Goal: Information Seeking & Learning: Learn about a topic

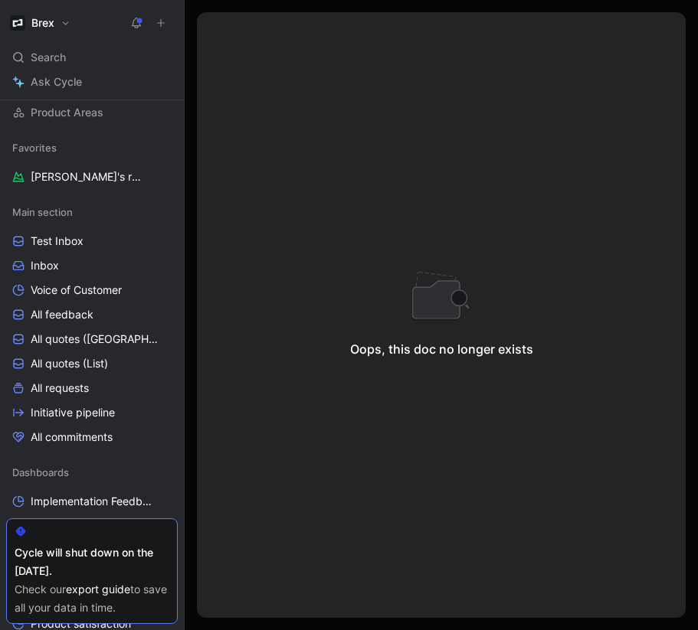
scroll to position [149, 0]
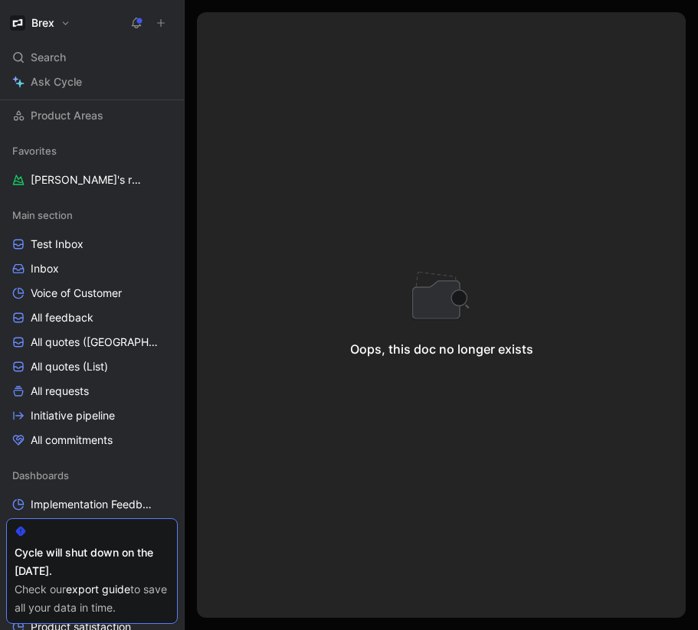
click at [93, 589] on link "export guide" at bounding box center [98, 589] width 64 height 13
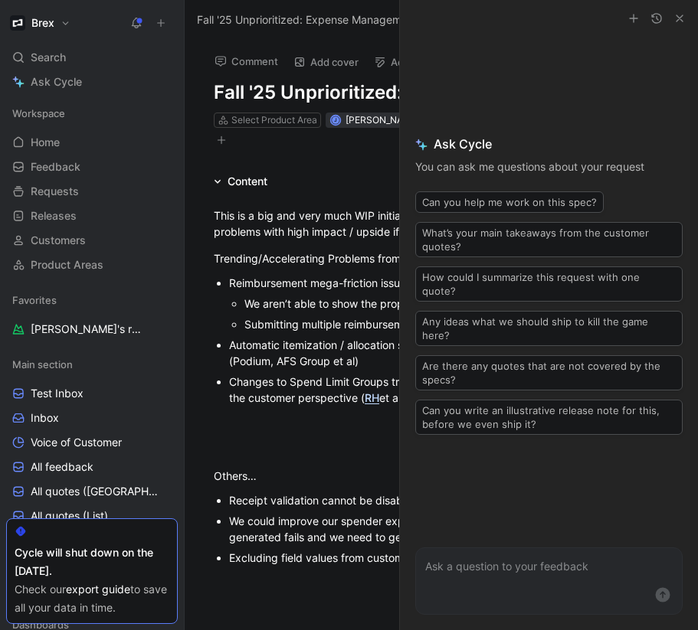
click at [679, 14] on icon "button" at bounding box center [679, 18] width 12 height 12
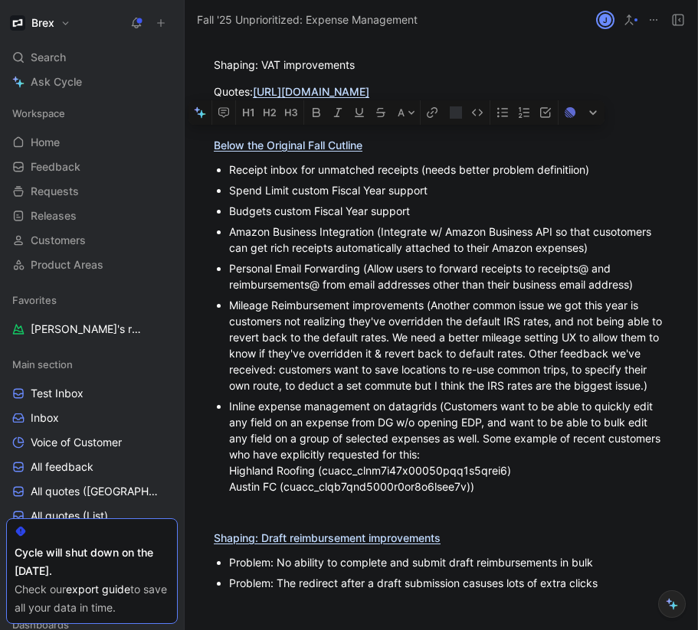
drag, startPoint x: 230, startPoint y: 284, endPoint x: 257, endPoint y: 383, distance: 102.6
click at [257, 384] on ul "Receipt inbox for unmatched receipts (needs better problem definitiion) Spend L…" at bounding box center [441, 328] width 513 height 338
click at [257, 293] on div "Personal Email Forwarding (Allow users to forward receipts to receipts@ and rei…" at bounding box center [449, 276] width 440 height 32
drag, startPoint x: 231, startPoint y: 286, endPoint x: 287, endPoint y: 404, distance: 131.6
click at [287, 404] on ul "Receipt inbox for unmatched receipts (needs better problem definitiion) Spend L…" at bounding box center [441, 328] width 513 height 338
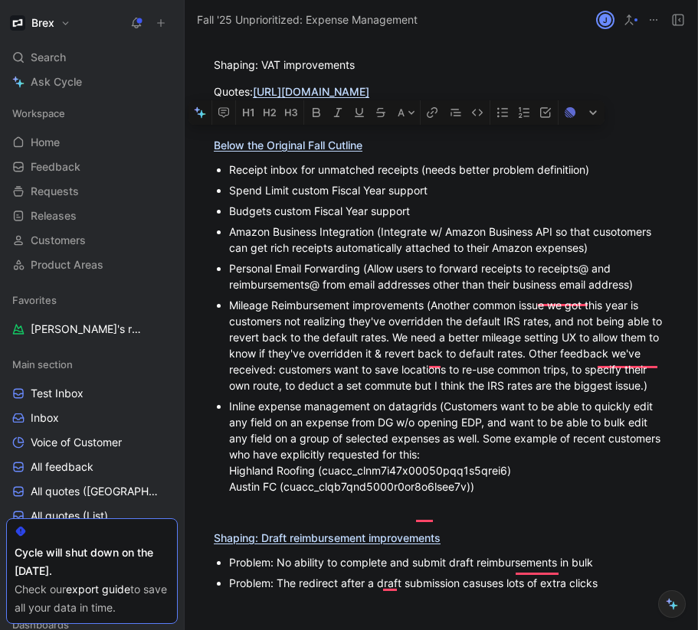
scroll to position [759, 0]
click at [231, 178] on div "Receipt inbox for unmatched receipts (needs better problem definitiion)" at bounding box center [449, 170] width 440 height 16
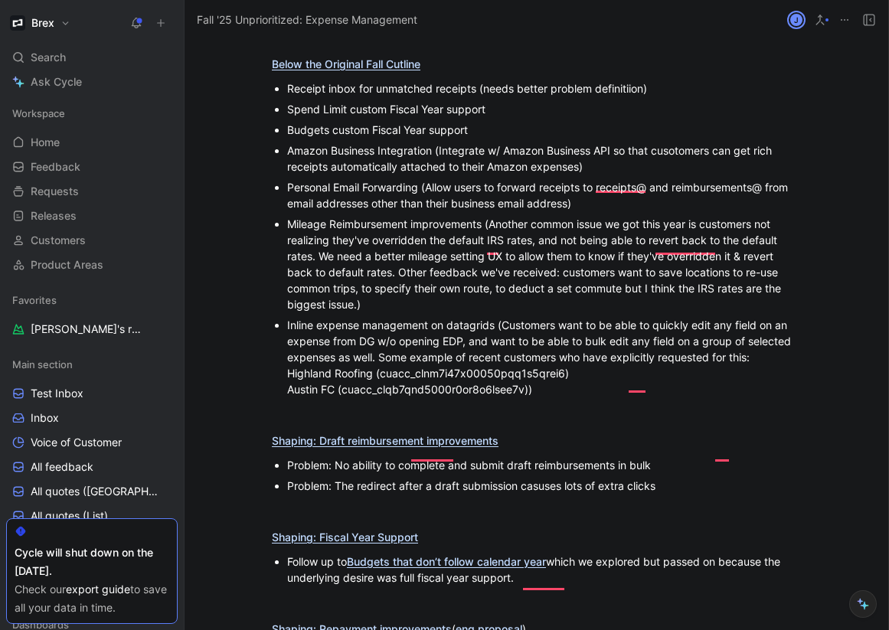
scroll to position [923, 0]
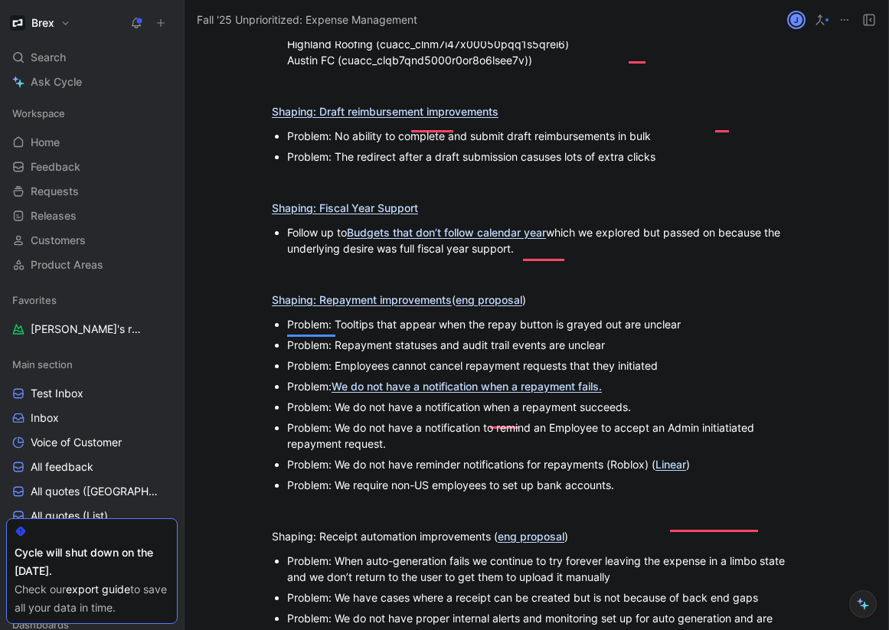
click at [658, 144] on div "Problem: No ability to complete and submit draft reimbursements in bulk" at bounding box center [544, 136] width 515 height 16
click at [669, 165] on div "Problem: The redirect after a draft submission casuses lots of extra clicks" at bounding box center [544, 157] width 515 height 16
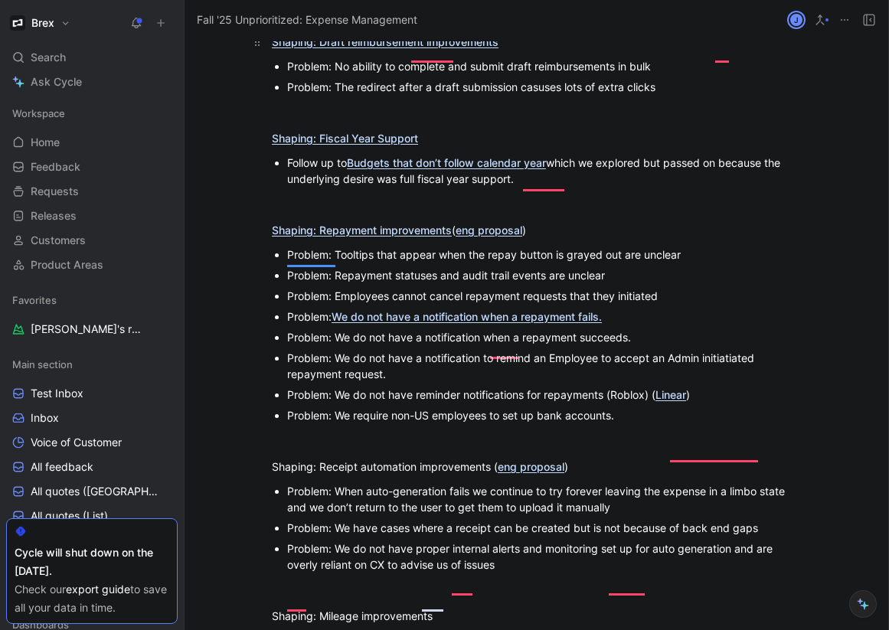
click at [423, 48] on link "Shaping: Draft reimbursement im [PERSON_NAME] provements" at bounding box center [385, 41] width 227 height 13
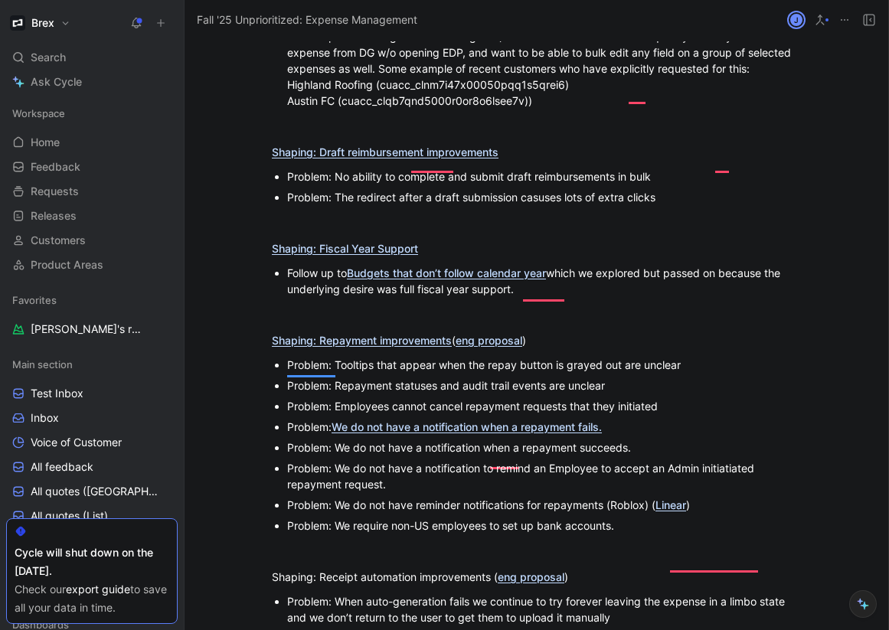
scroll to position [1098, 0]
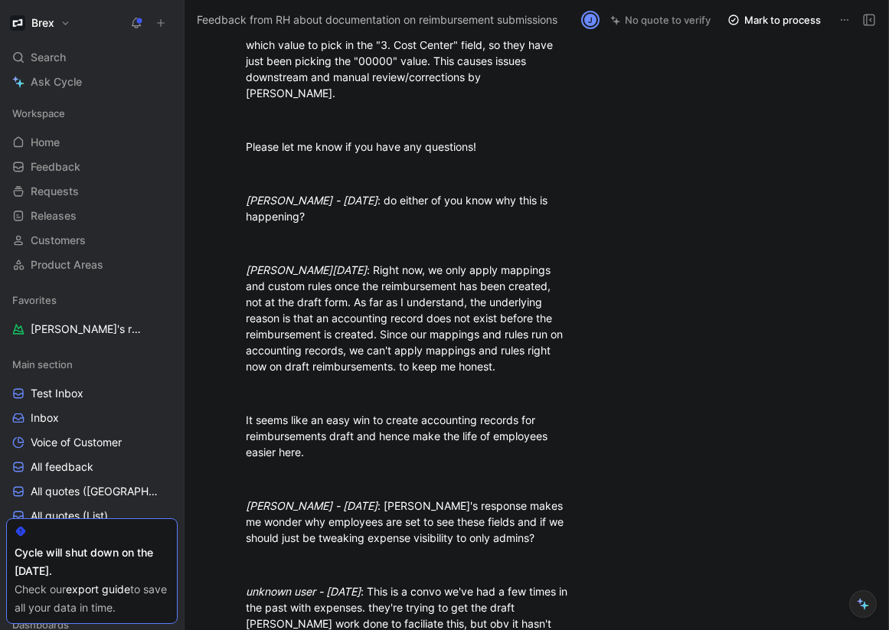
scroll to position [751, 0]
